Goal: Download file/media

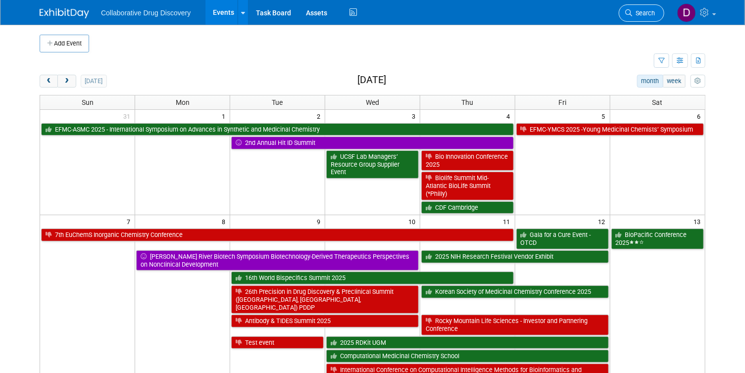
click at [635, 8] on link "Search" at bounding box center [642, 12] width 46 height 17
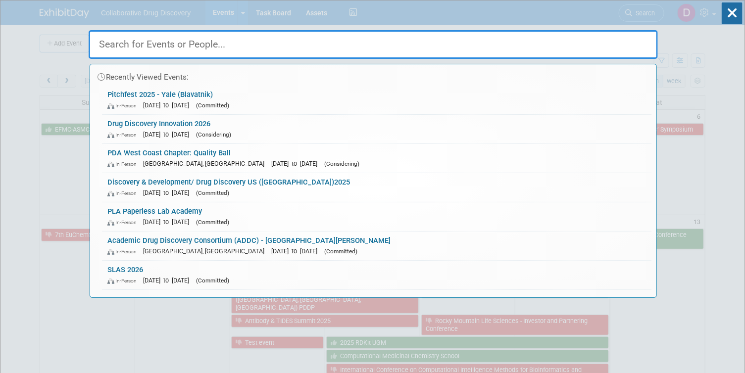
paste input "Drug Discovery Innovation 2026"
type input "Drug Discovery Innovation 2026"
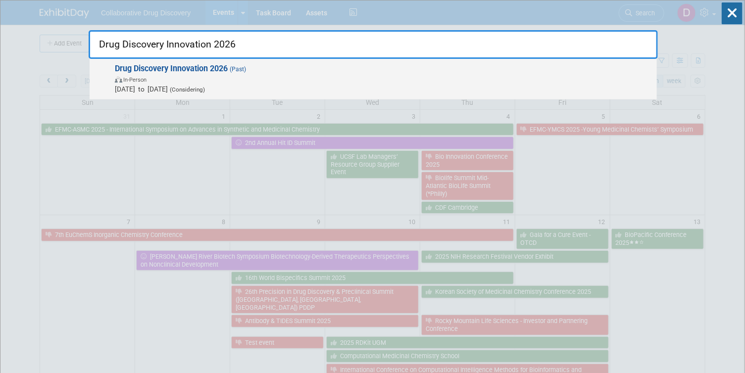
click at [284, 80] on span "In-Person" at bounding box center [383, 79] width 537 height 10
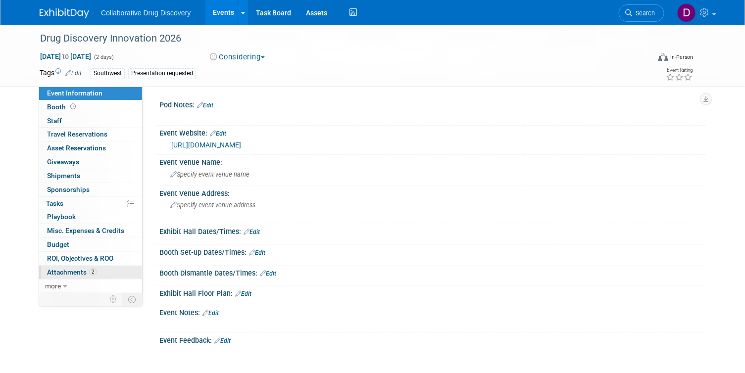
click at [72, 268] on span "Attachments 2" at bounding box center [72, 272] width 50 height 8
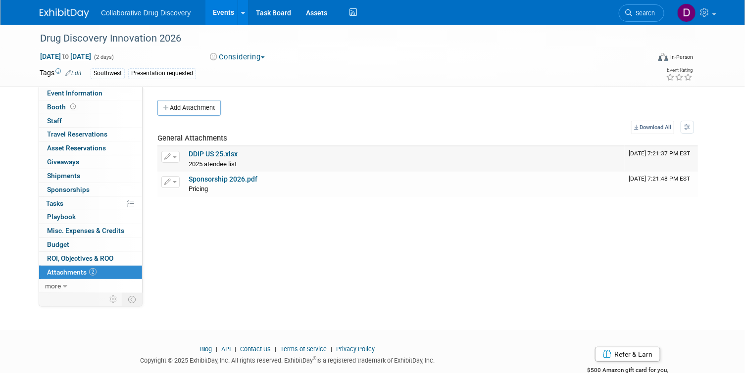
click at [225, 154] on link "DDIP US 25.xlsx" at bounding box center [213, 154] width 49 height 8
